Goal: Task Accomplishment & Management: Manage account settings

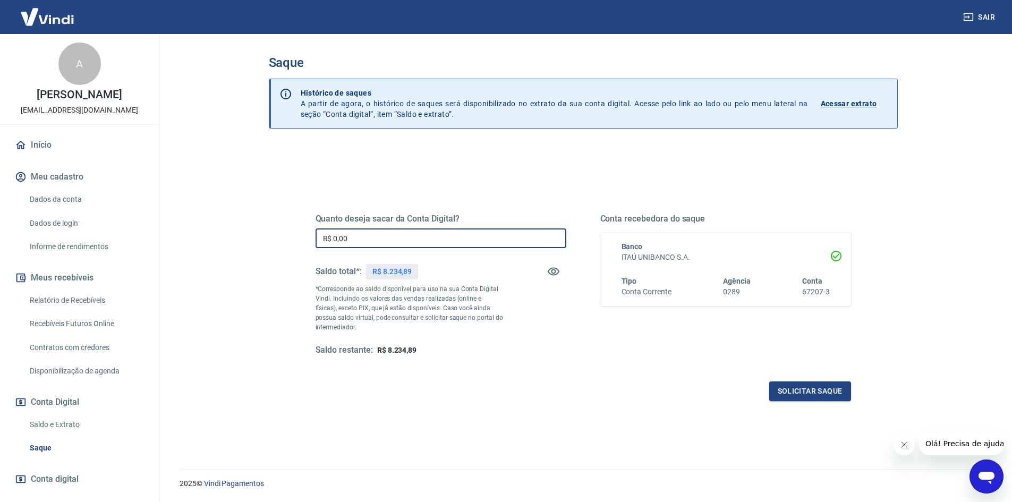
click at [367, 244] on input "R$ 0,00" at bounding box center [441, 238] width 251 height 20
type input "R$ 8.234,89"
click at [810, 390] on button "Solicitar saque" at bounding box center [810, 391] width 82 height 20
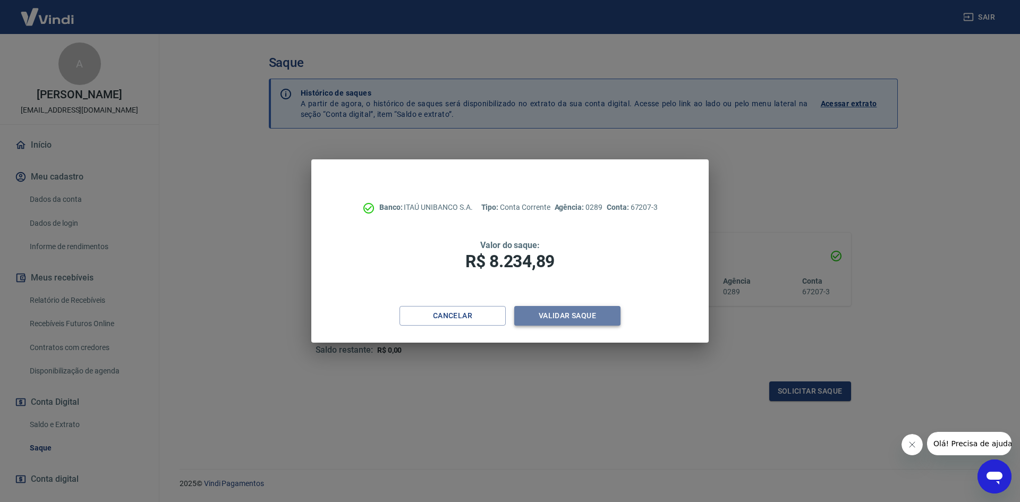
click at [569, 311] on button "Validar saque" at bounding box center [567, 316] width 106 height 20
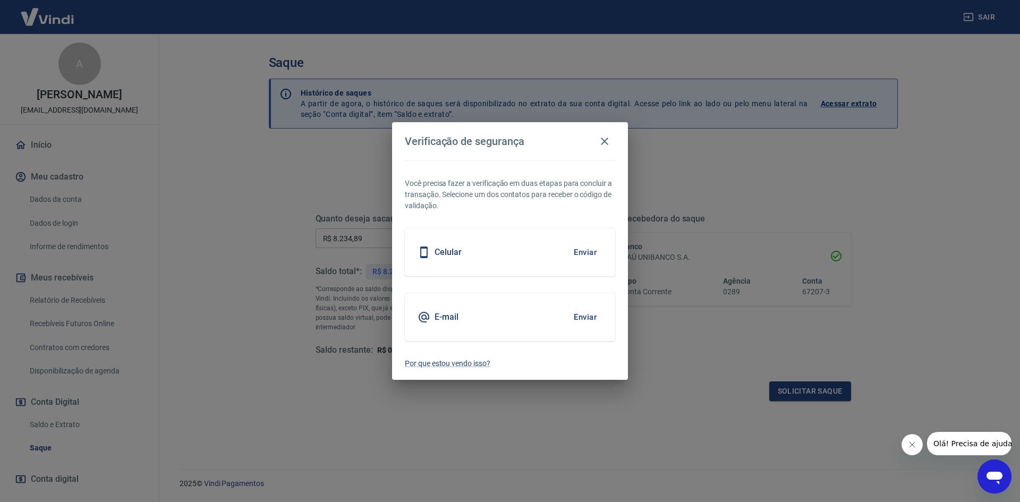
click at [582, 253] on button "Enviar" at bounding box center [585, 252] width 35 height 22
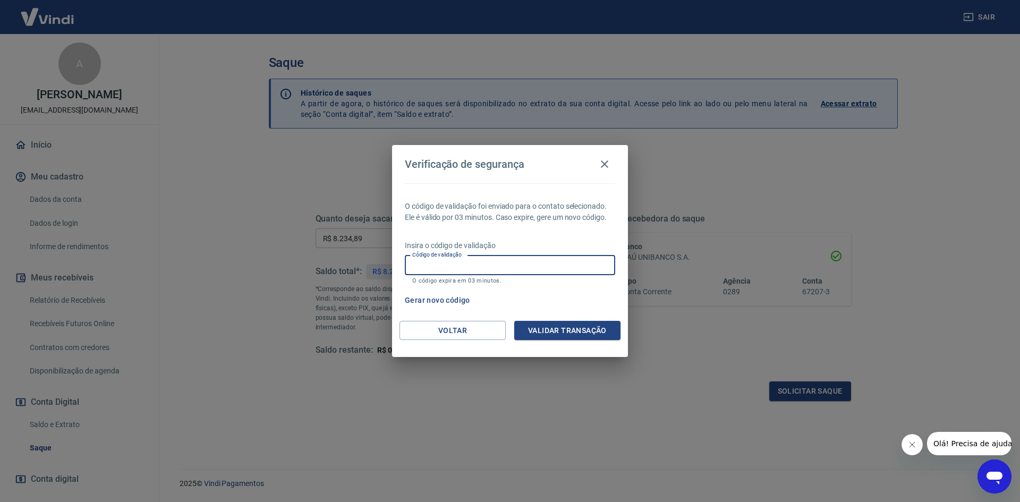
click at [523, 263] on input "Código de validação" at bounding box center [510, 265] width 210 height 20
type input "341835"
click at [536, 326] on button "Validar transação" at bounding box center [567, 331] width 106 height 20
